Goal: Find specific page/section: Find specific page/section

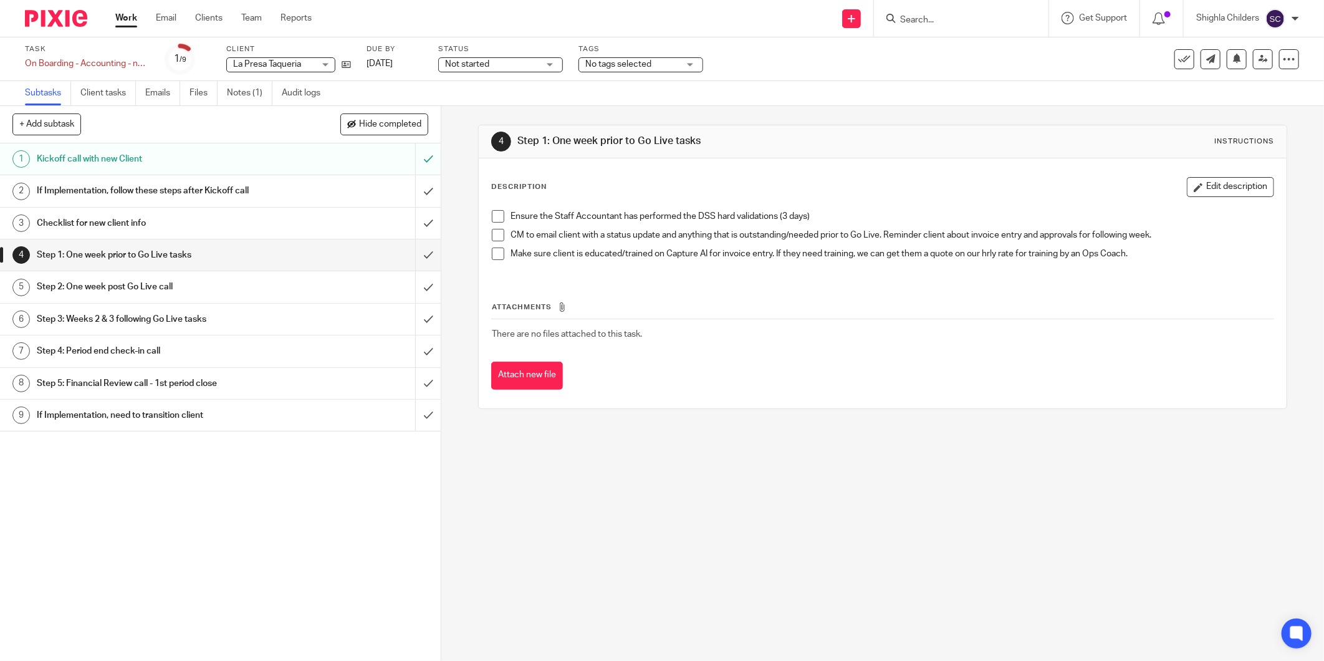
click at [930, 19] on input "Search" at bounding box center [955, 20] width 112 height 11
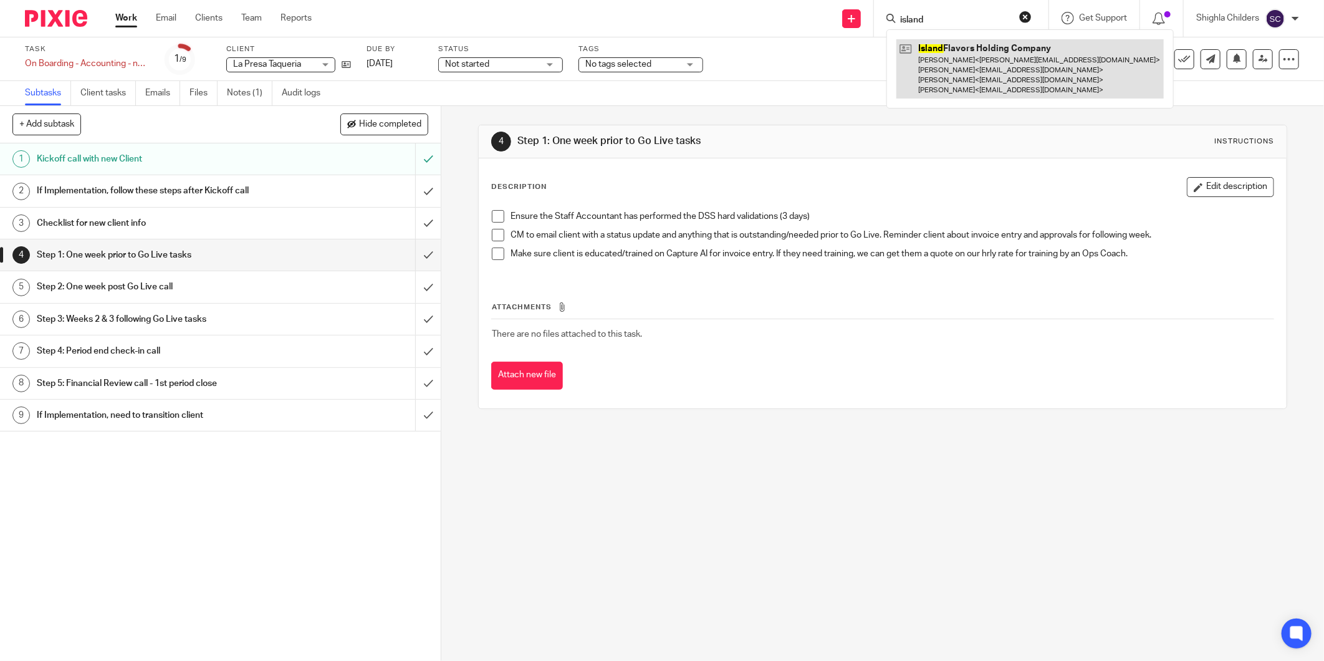
type input "island"
click at [939, 80] on link at bounding box center [1031, 68] width 268 height 59
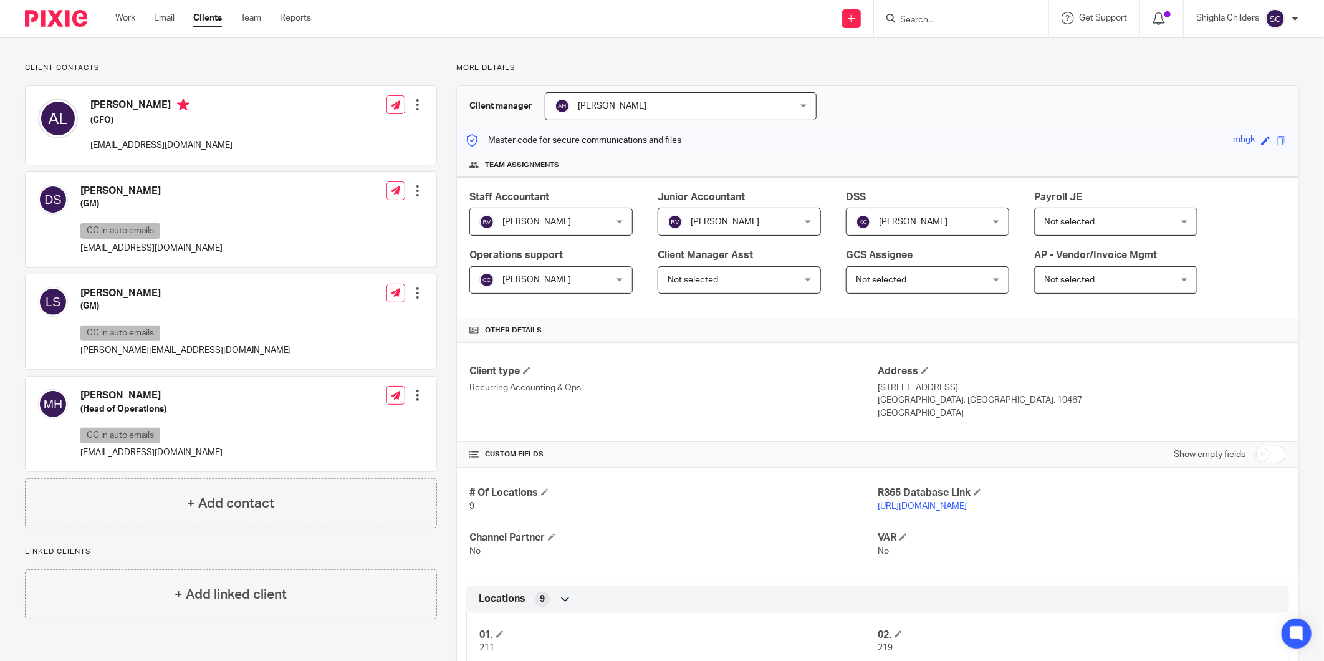
scroll to position [138, 0]
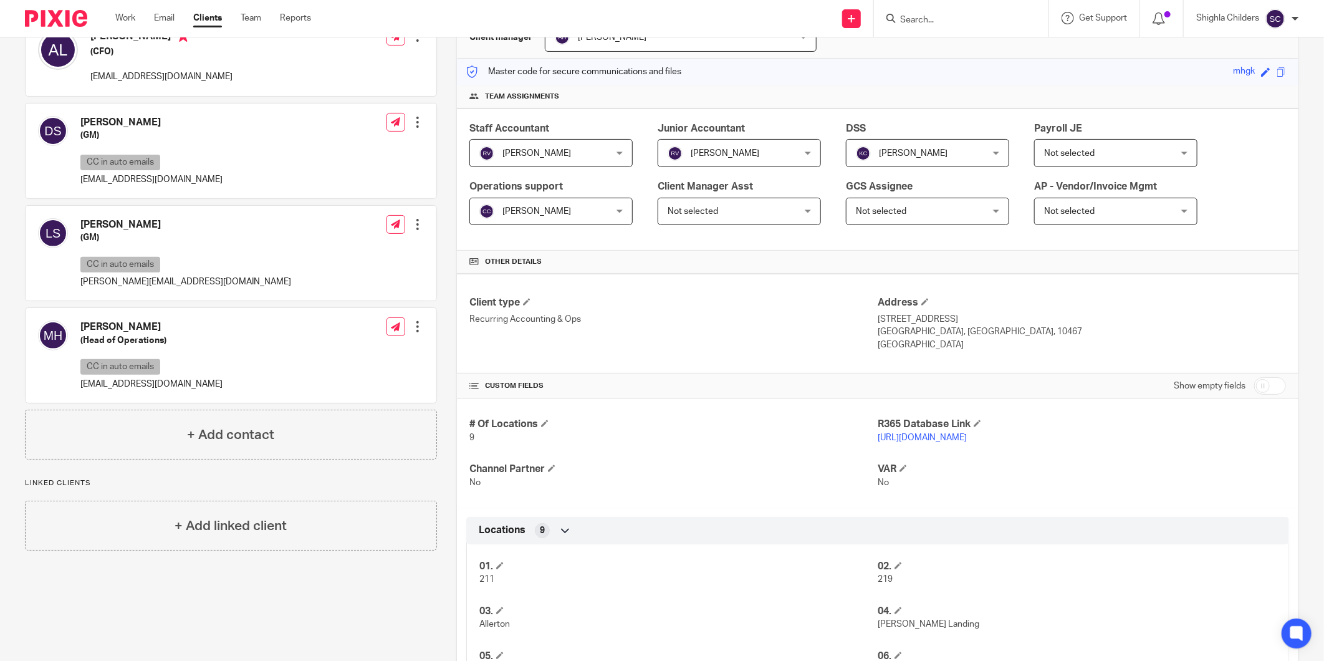
click at [917, 439] on link "https://mhgk.restaurant365.com/#/user/login" at bounding box center [922, 437] width 89 height 9
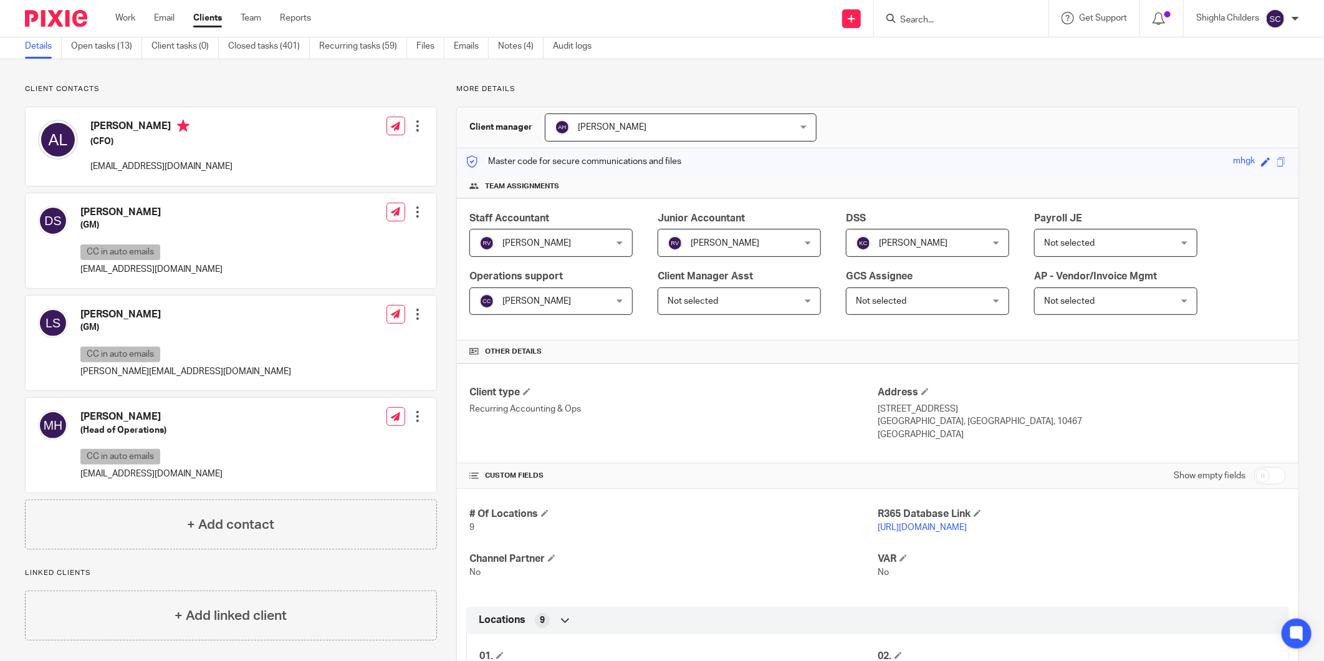
scroll to position [0, 0]
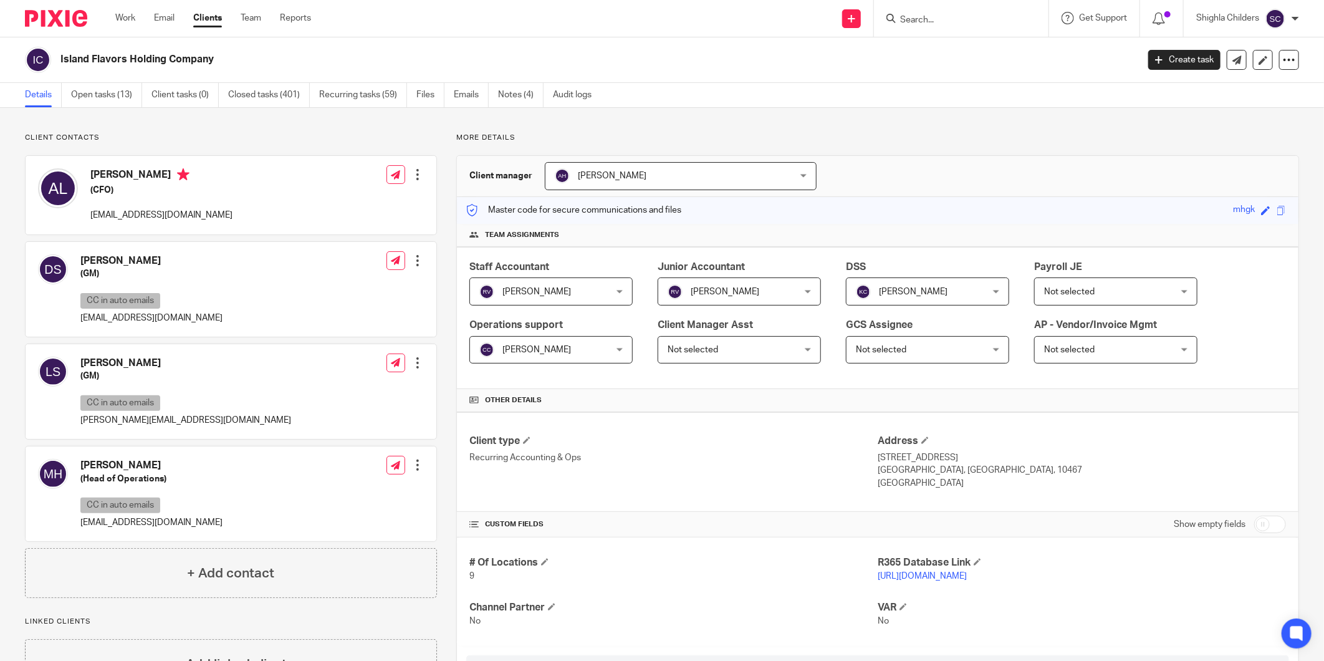
click at [926, 19] on input "Search" at bounding box center [955, 20] width 112 height 11
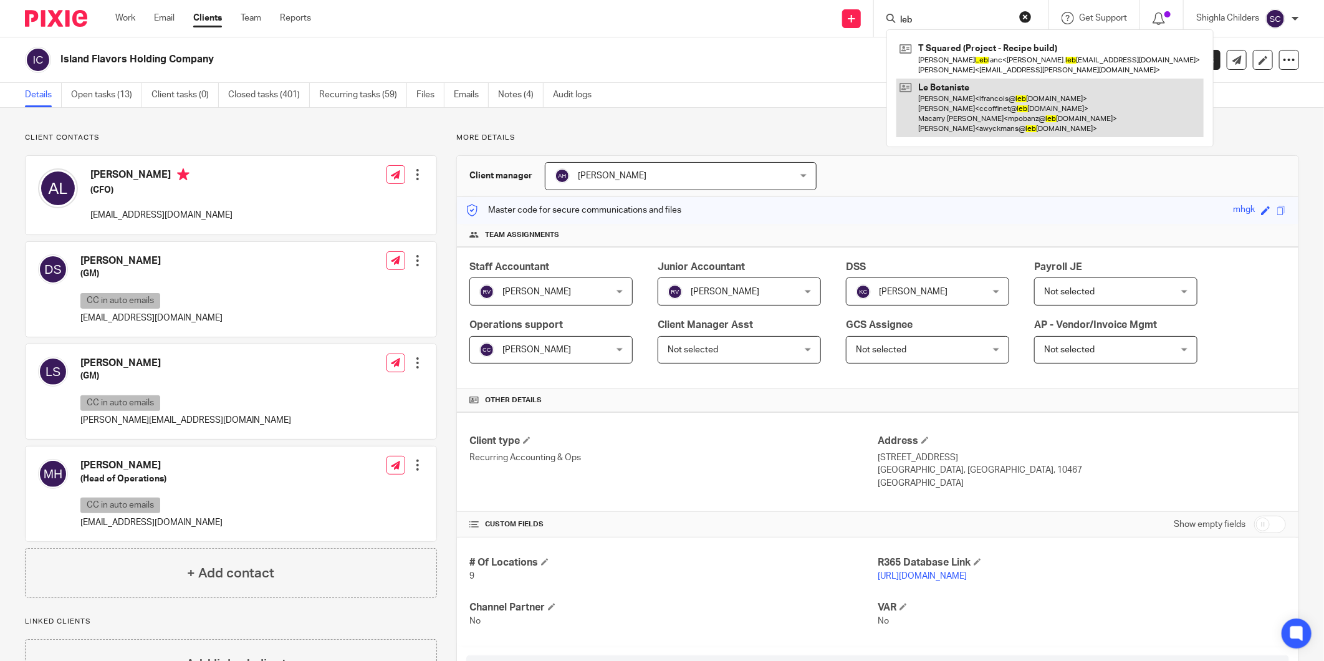
type input "leb"
click at [955, 98] on link at bounding box center [1050, 108] width 307 height 59
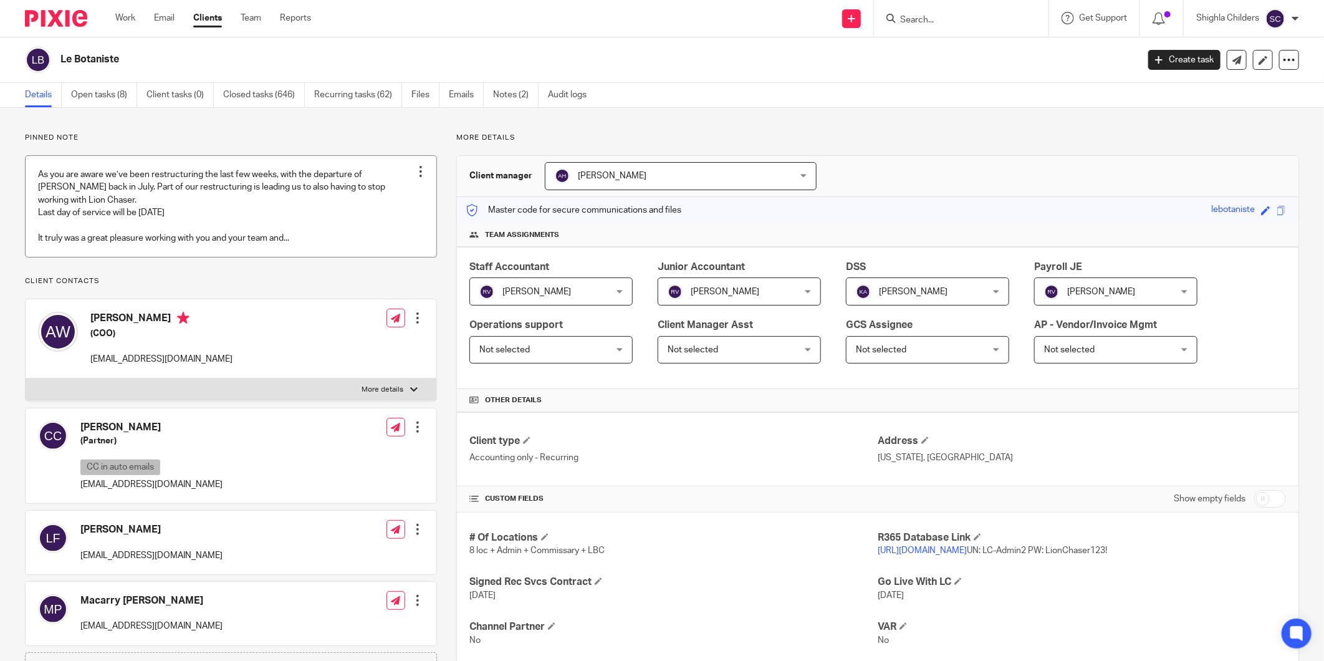
click at [254, 227] on link at bounding box center [231, 206] width 411 height 101
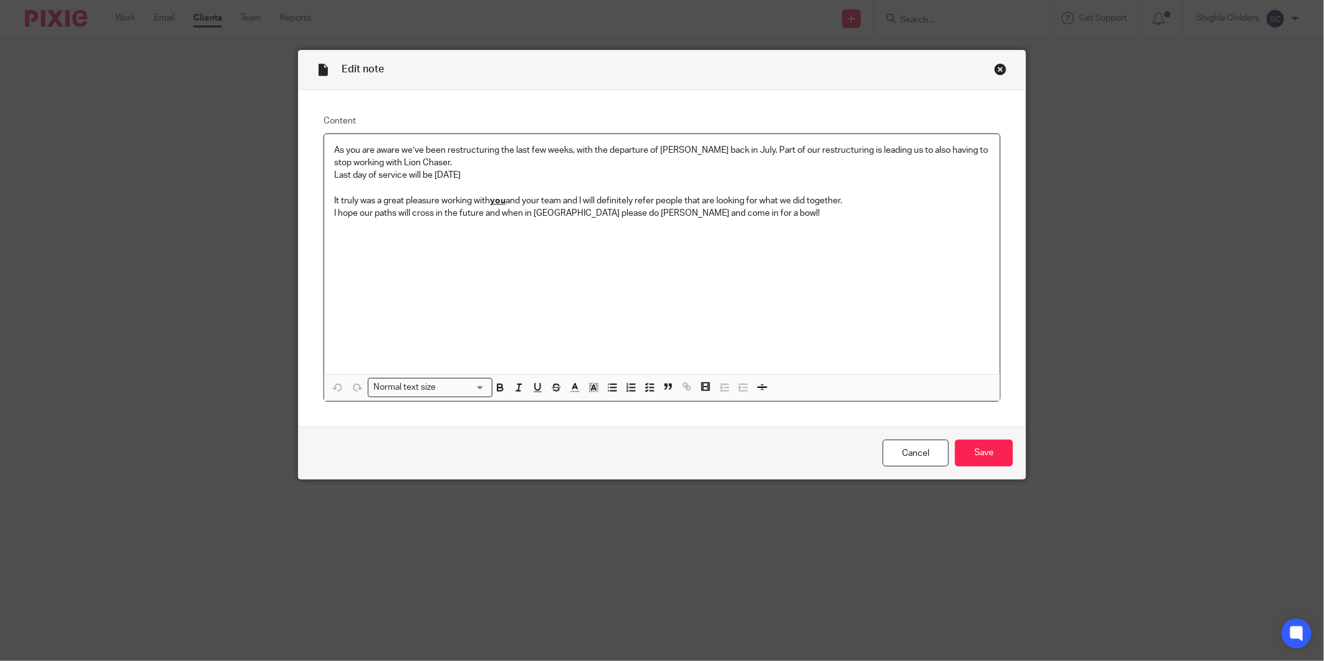
click at [1000, 72] on div "Close this dialog window" at bounding box center [1001, 69] width 12 height 12
click at [995, 69] on div "Close this dialog window" at bounding box center [1001, 69] width 12 height 12
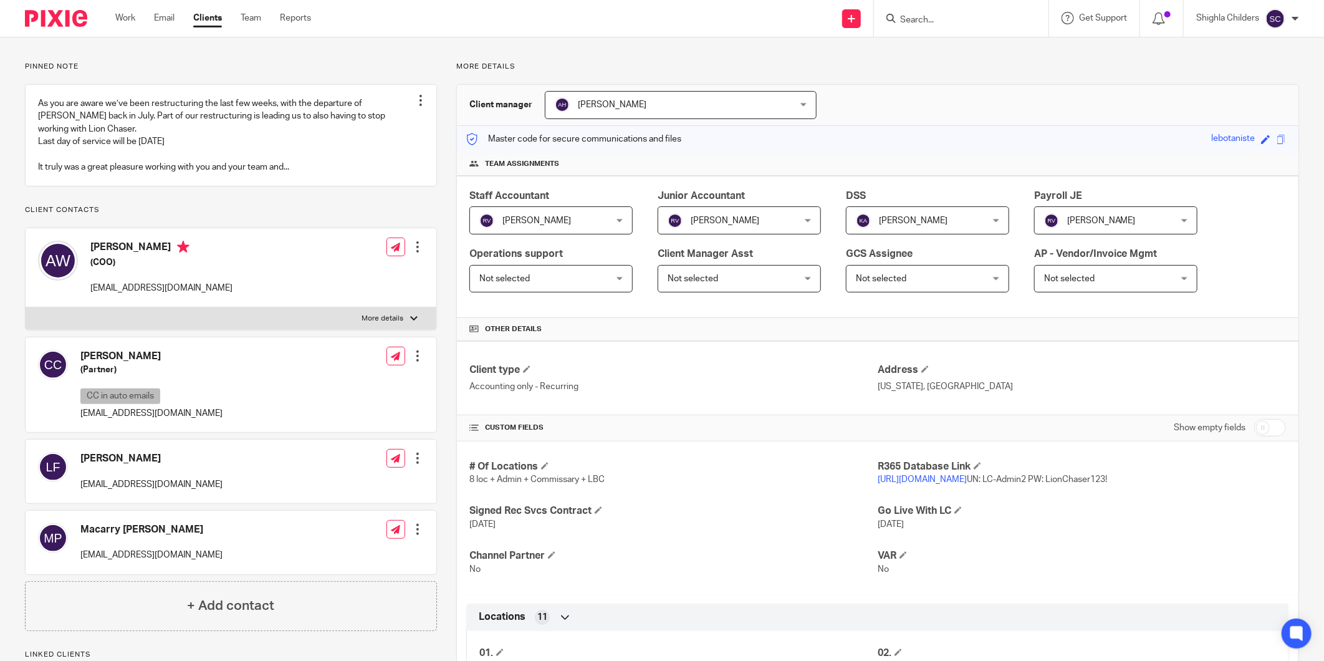
scroll to position [138, 0]
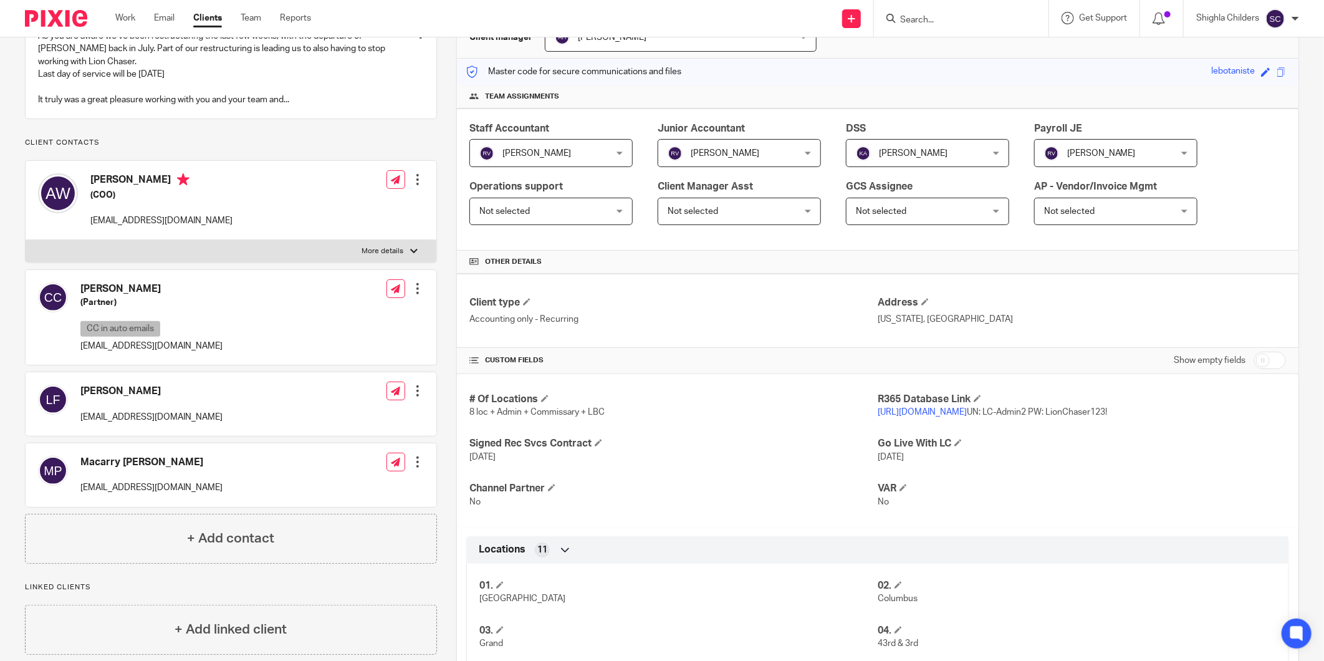
click at [967, 408] on link "https://lebotaniste.restaurant365.com" at bounding box center [922, 412] width 89 height 9
click at [1042, 303] on h4 "Address" at bounding box center [1082, 302] width 408 height 13
click at [928, 19] on input "Search" at bounding box center [955, 20] width 112 height 11
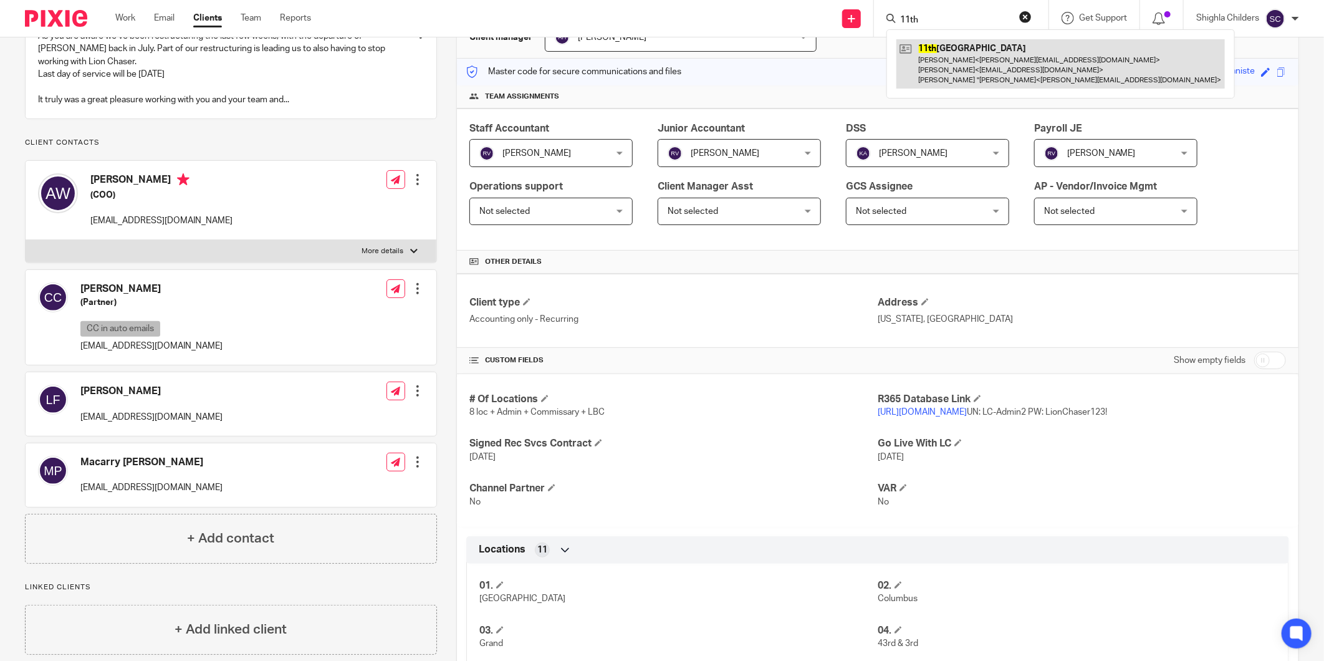
type input "11th"
click at [928, 48] on link at bounding box center [1061, 63] width 329 height 49
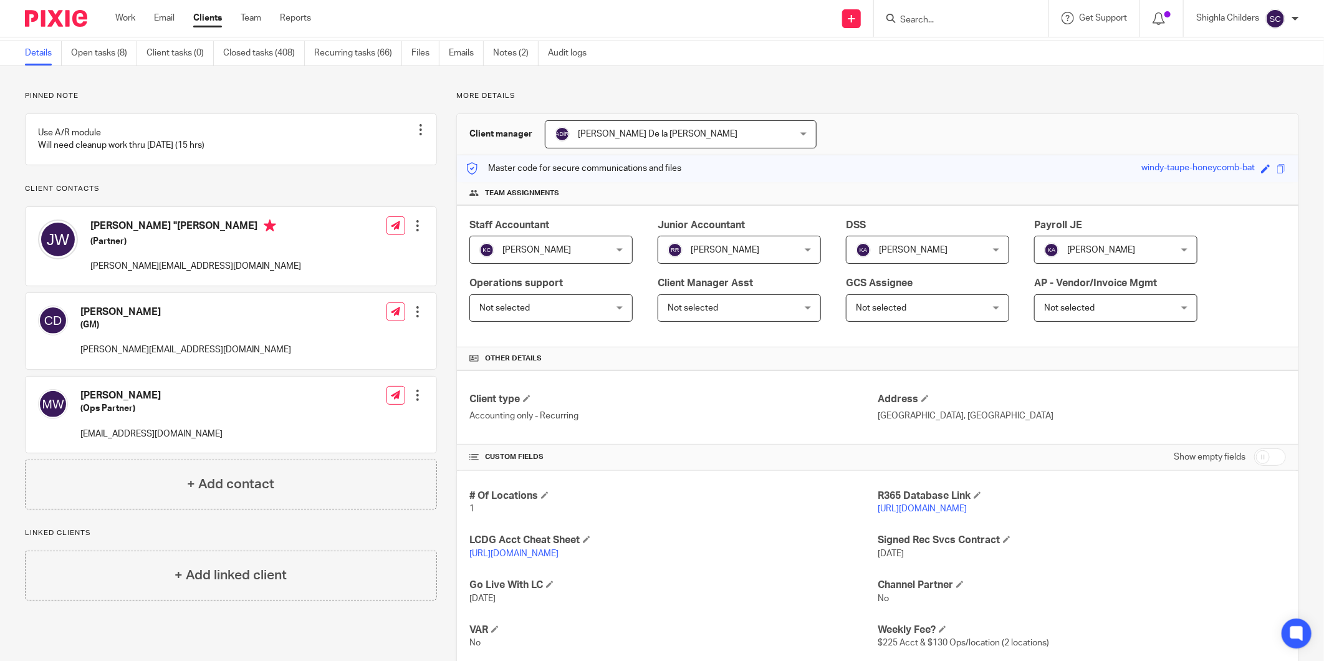
scroll to position [69, 0]
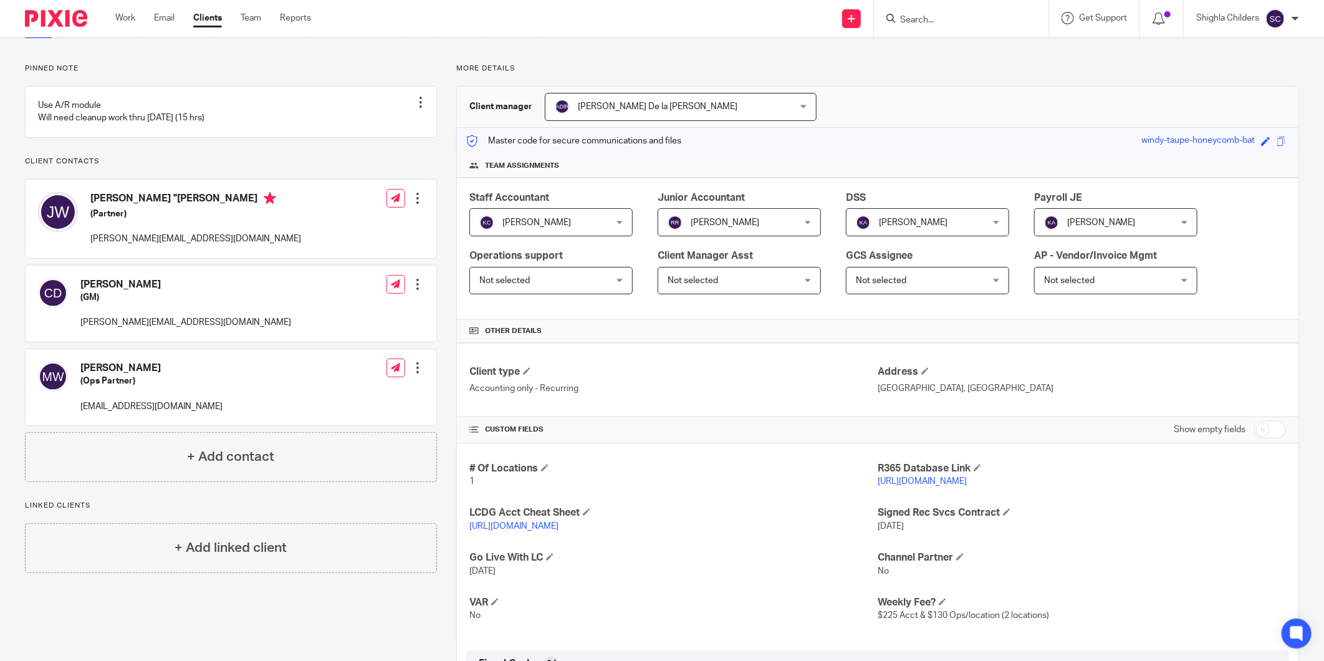
click at [967, 482] on link "[URL][DOMAIN_NAME]" at bounding box center [922, 481] width 89 height 9
